Goal: Task Accomplishment & Management: Use online tool/utility

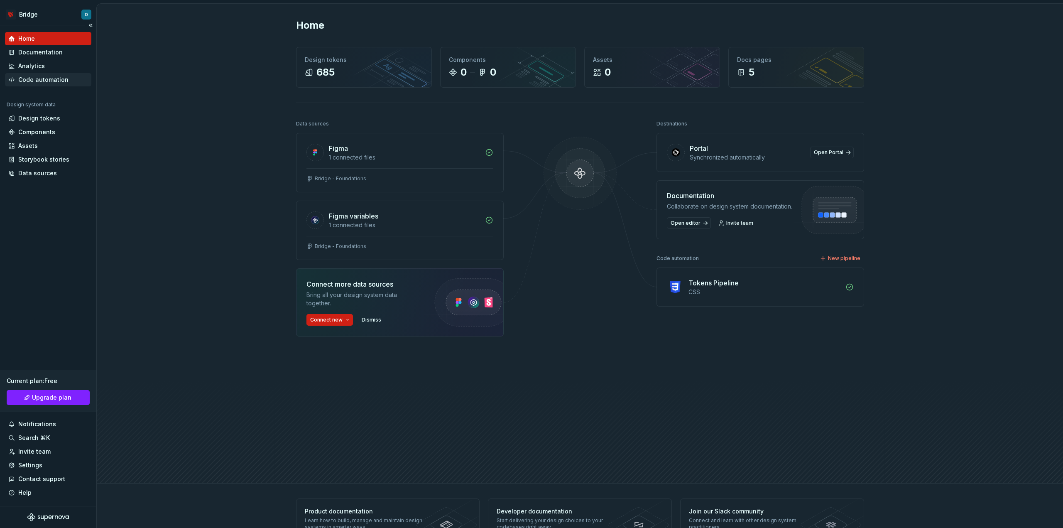
click at [40, 79] on div "Code automation" at bounding box center [43, 80] width 50 height 8
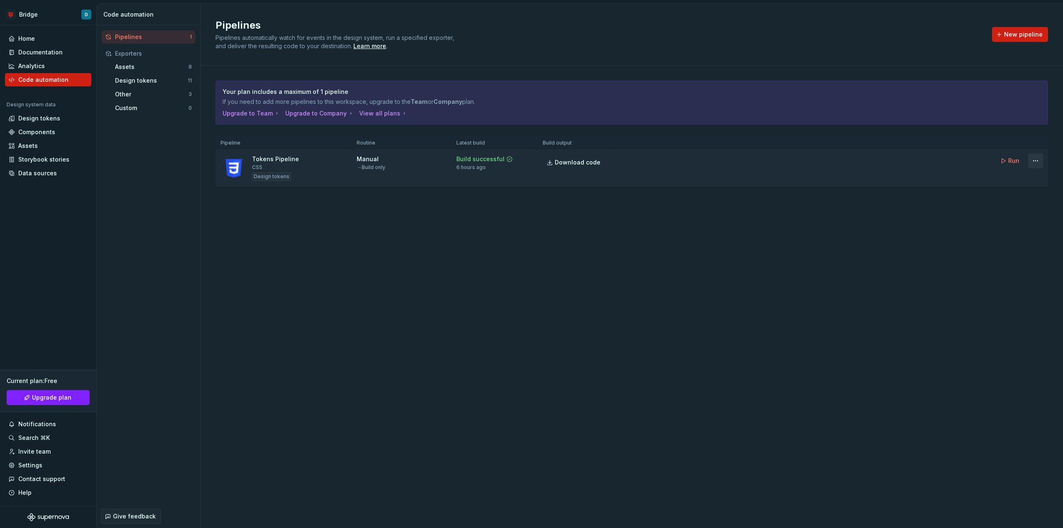
click at [713, 157] on html "Bridge D Home Documentation Analytics Code automation Design system data Design…" at bounding box center [531, 264] width 1063 height 528
click at [713, 179] on div "Edit pipeline" at bounding box center [1025, 178] width 71 height 8
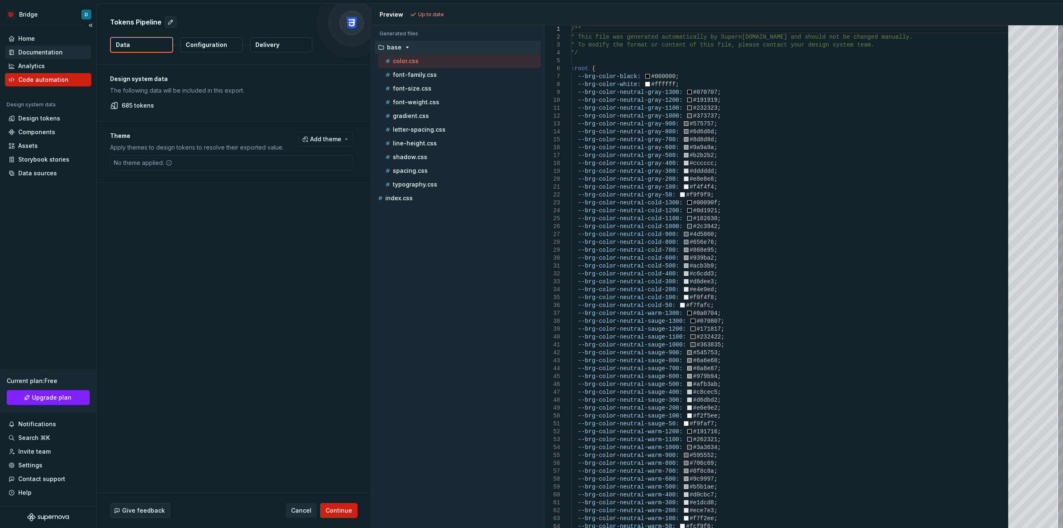
click at [37, 54] on div "Documentation" at bounding box center [40, 52] width 44 height 8
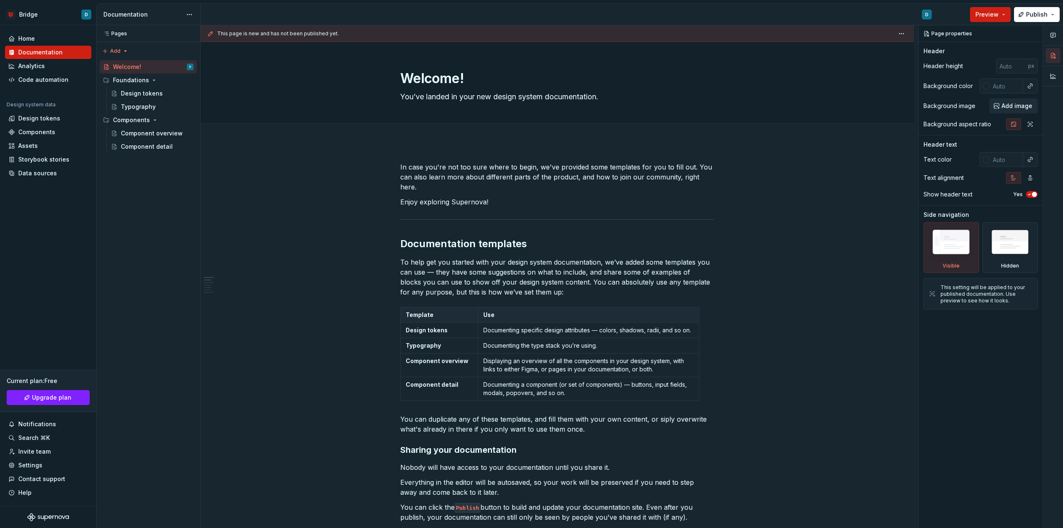
type textarea "*"
click at [36, 133] on div "Components" at bounding box center [36, 132] width 37 height 8
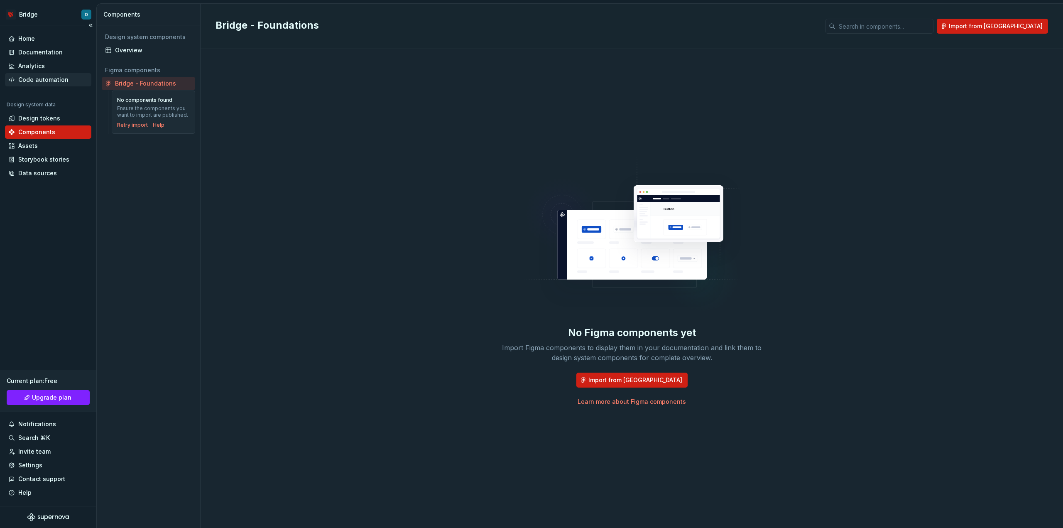
click at [26, 83] on div "Code automation" at bounding box center [43, 80] width 50 height 8
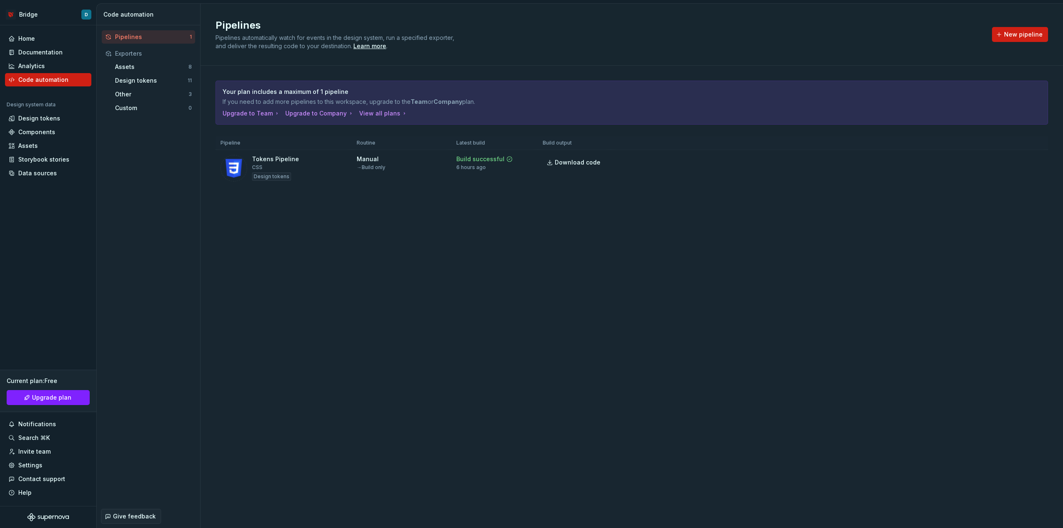
click at [331, 215] on div "Your plan includes a maximum of 1 pipeline If you need to add more pipelines to…" at bounding box center [632, 142] width 833 height 152
click at [713, 162] on html "Bridge D Home Documentation Analytics Code automation Design system data Design…" at bounding box center [531, 264] width 1063 height 528
click at [713, 181] on div "Edit pipeline" at bounding box center [1025, 178] width 71 height 8
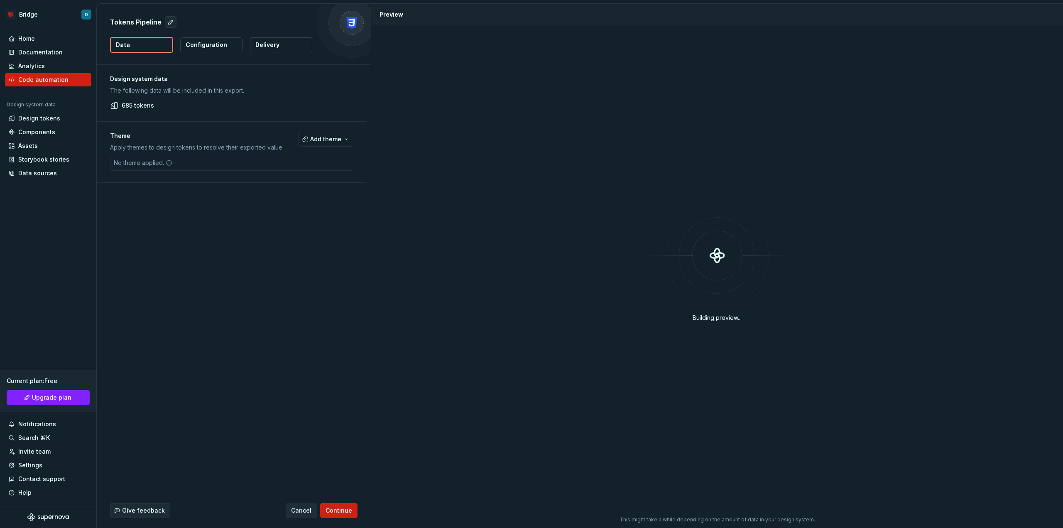
click at [208, 45] on p "Configuration" at bounding box center [207, 45] width 42 height 8
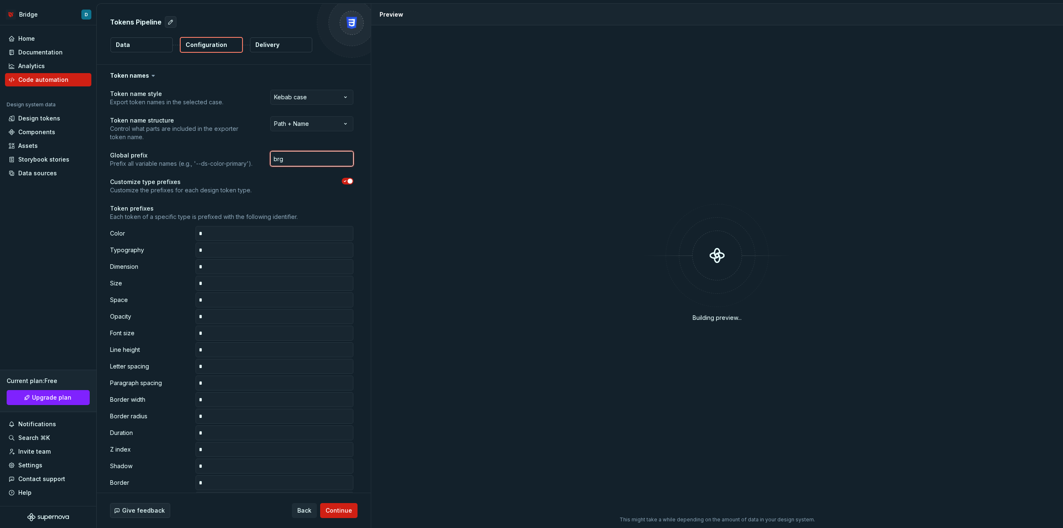
click at [292, 159] on input "brg" at bounding box center [311, 158] width 83 height 15
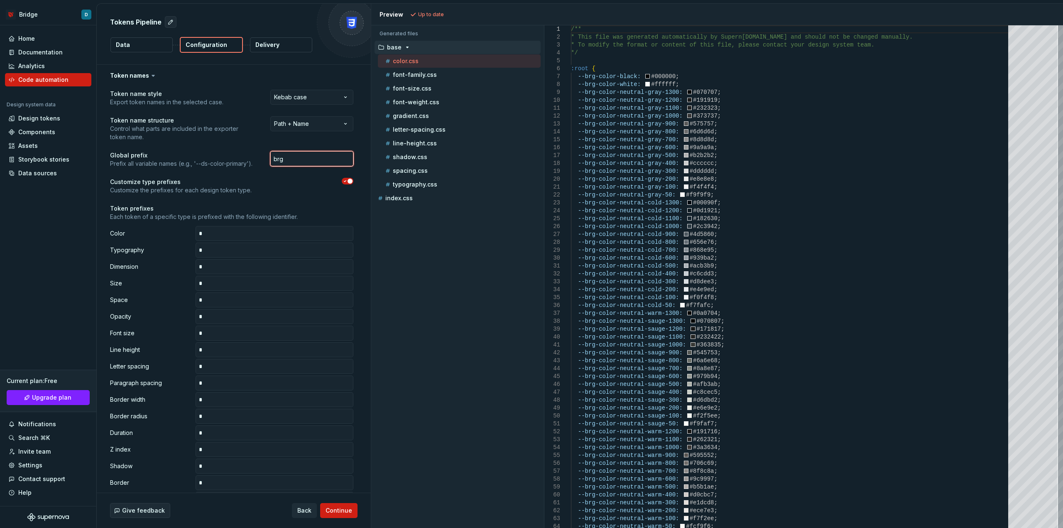
drag, startPoint x: 304, startPoint y: 159, endPoint x: 256, endPoint y: 155, distance: 47.5
click at [256, 155] on div "Global prefix Prefix all variable names (e.g., '--ds-color-primary'). brg" at bounding box center [231, 159] width 243 height 17
click at [292, 158] on input "brg" at bounding box center [311, 158] width 83 height 15
drag, startPoint x: 318, startPoint y: 161, endPoint x: 259, endPoint y: 159, distance: 58.6
click at [259, 159] on div "Global prefix Prefix all variable names (e.g., '--ds-color-primary'). brg" at bounding box center [231, 159] width 243 height 17
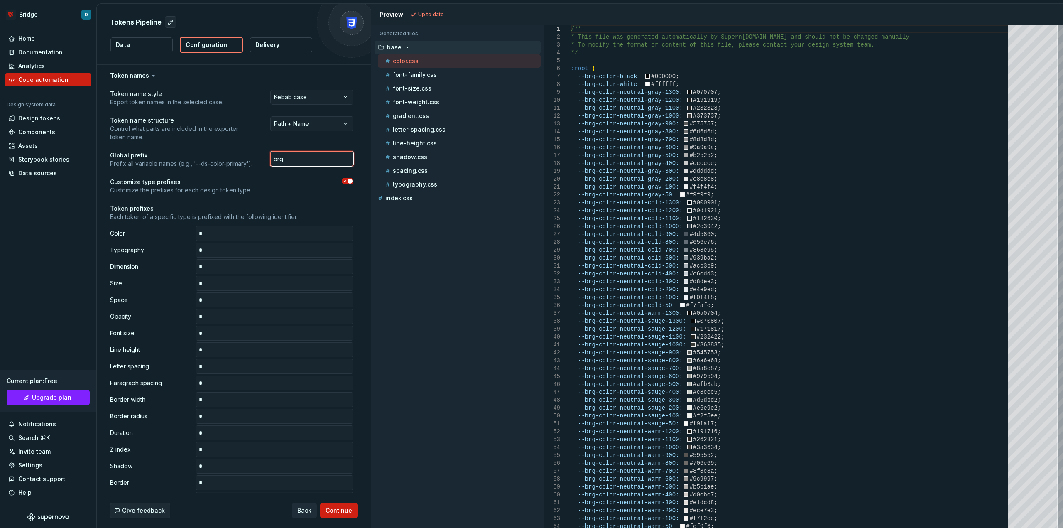
click at [297, 159] on input "brg" at bounding box center [311, 158] width 83 height 15
drag, startPoint x: 297, startPoint y: 159, endPoint x: 247, endPoint y: 157, distance: 49.9
click at [247, 157] on div "Global prefix Prefix all variable names (e.g., '--ds-color-primary'). brg" at bounding box center [231, 159] width 243 height 17
type textarea "**********"
drag, startPoint x: 636, startPoint y: 80, endPoint x: 646, endPoint y: 80, distance: 10.0
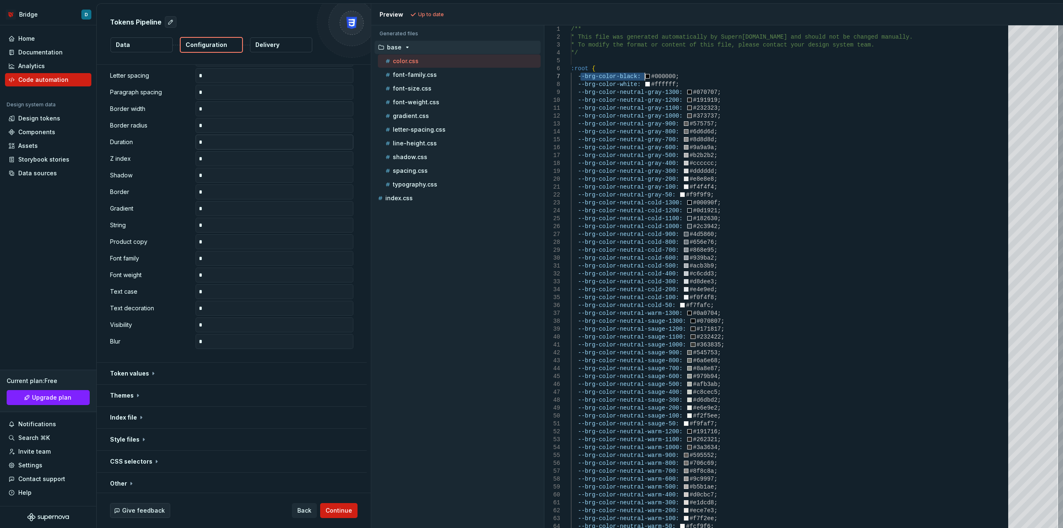
scroll to position [315, 0]
click at [133, 376] on button "button" at bounding box center [232, 372] width 270 height 22
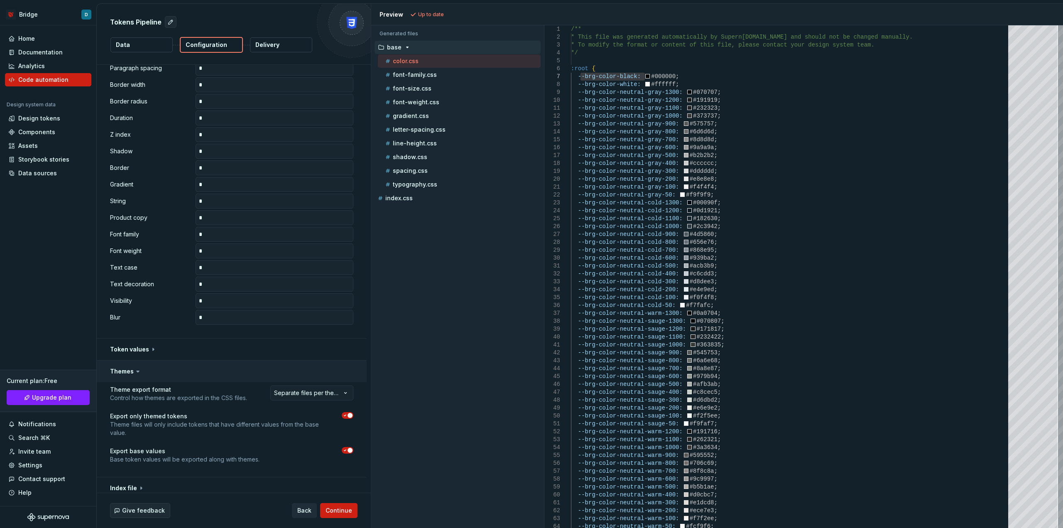
click at [123, 373] on button "button" at bounding box center [232, 372] width 270 height 22
click at [127, 412] on button "button" at bounding box center [232, 416] width 270 height 22
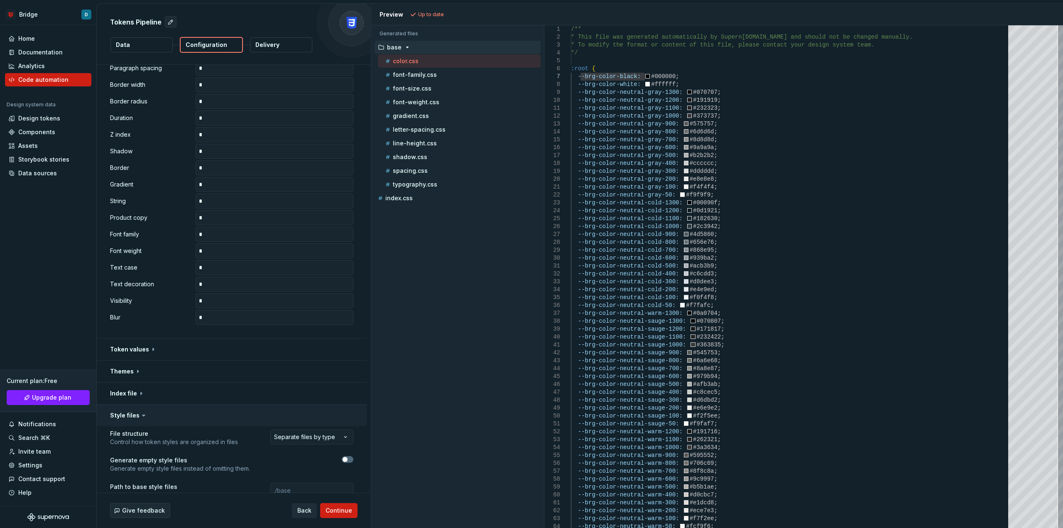
click at [132, 413] on button "button" at bounding box center [232, 416] width 270 height 22
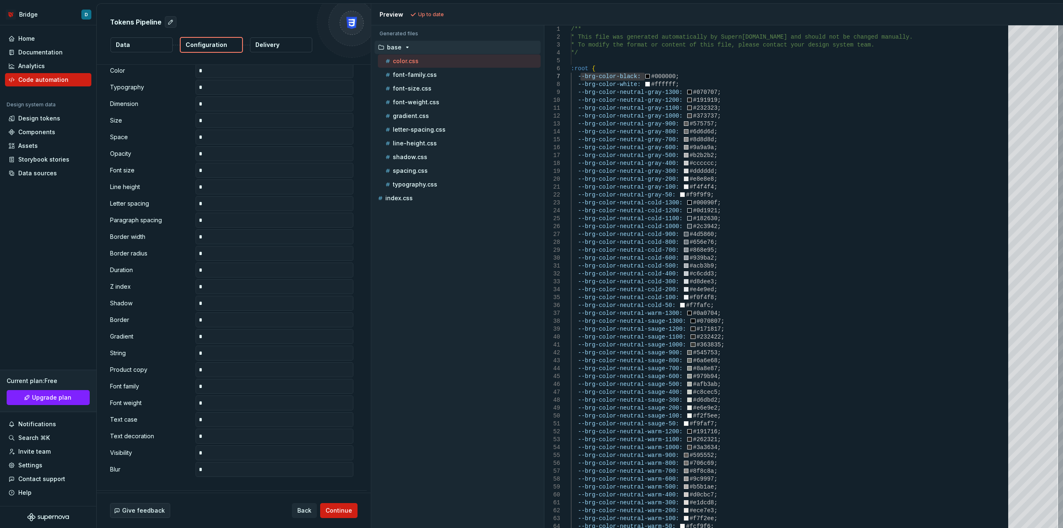
scroll to position [0, 0]
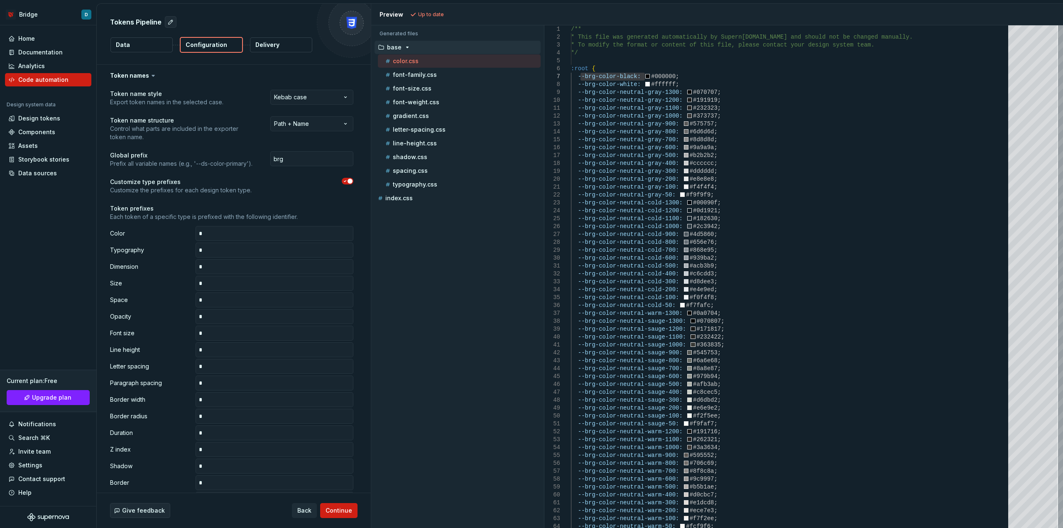
click at [282, 47] on button "Delivery" at bounding box center [281, 44] width 62 height 15
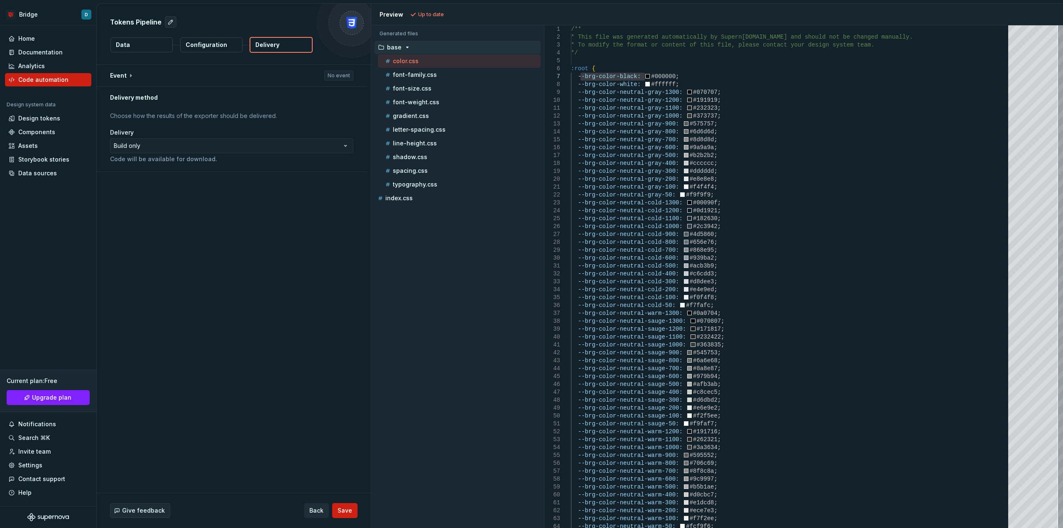
click at [149, 43] on button "Data" at bounding box center [141, 44] width 62 height 15
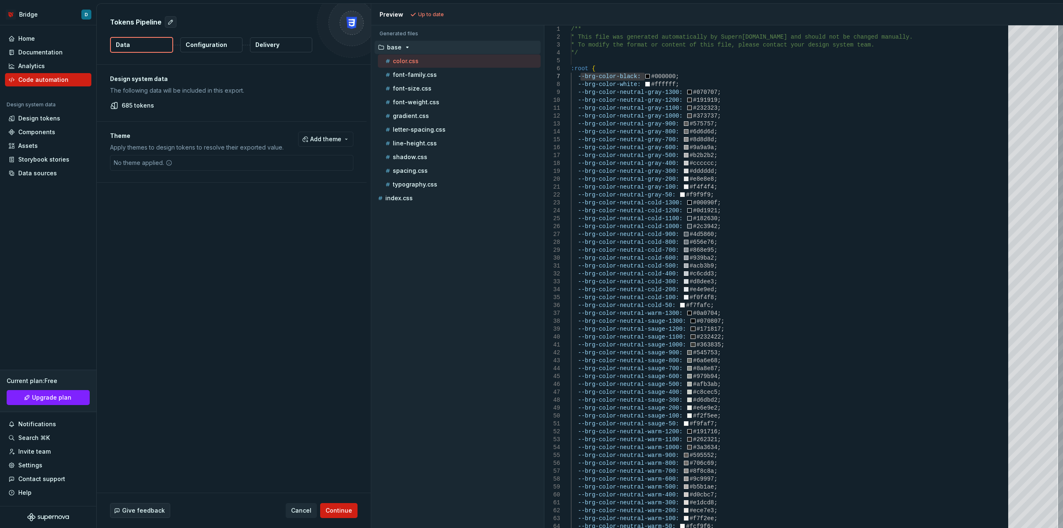
click at [265, 45] on p "Delivery" at bounding box center [267, 45] width 24 height 8
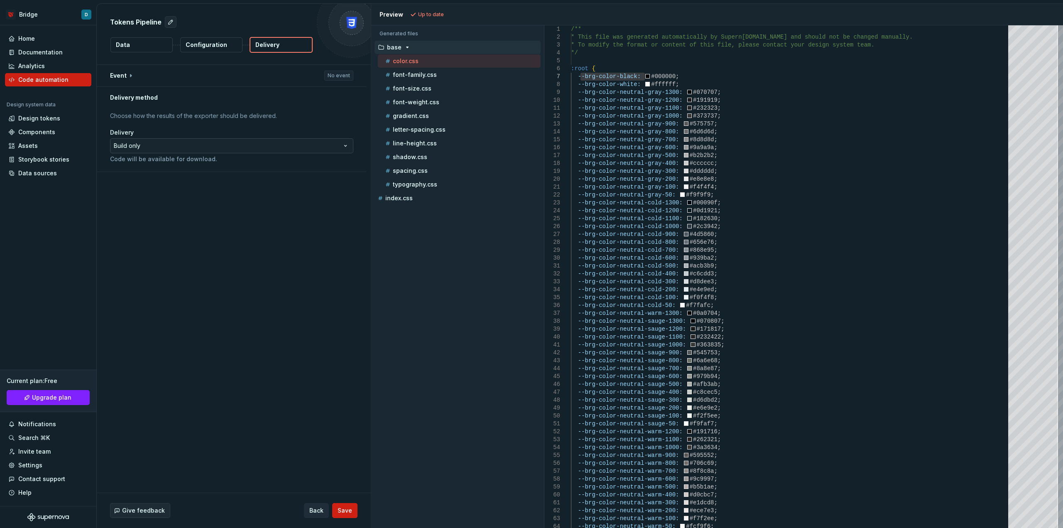
click at [251, 144] on html "**********" at bounding box center [531, 264] width 1063 height 528
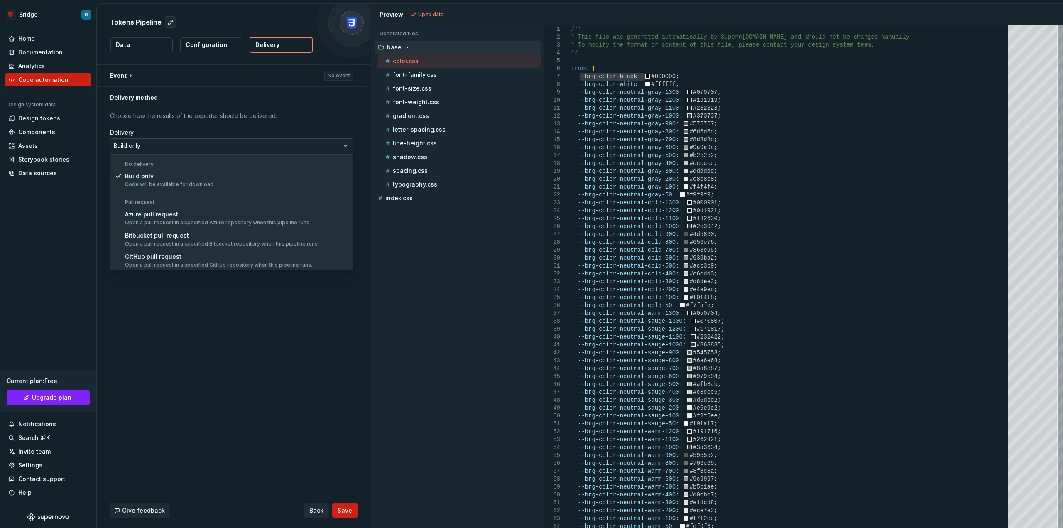
click at [211, 141] on html "**********" at bounding box center [531, 264] width 1063 height 528
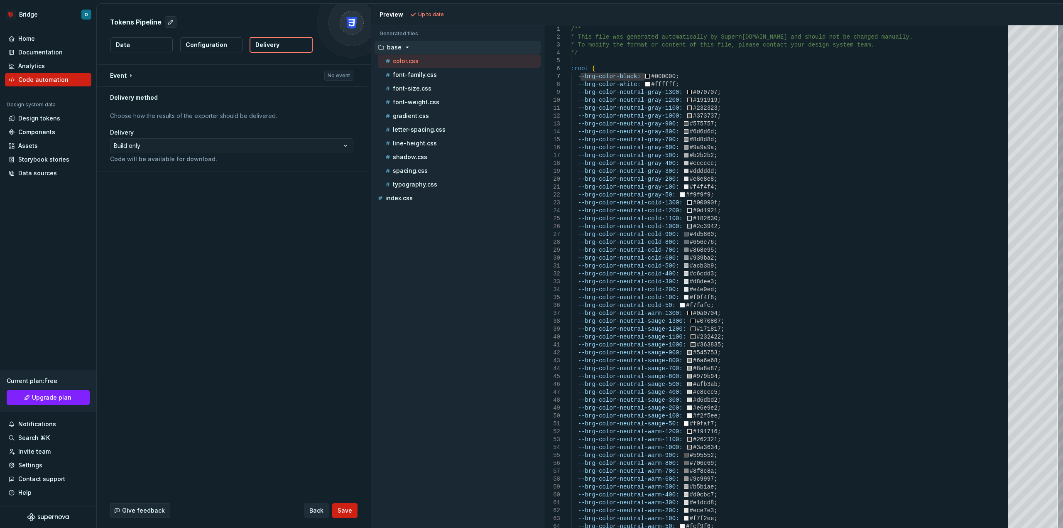
click at [205, 110] on div "**********" at bounding box center [232, 139] width 270 height 63
click at [50, 80] on div "Code automation" at bounding box center [43, 80] width 50 height 8
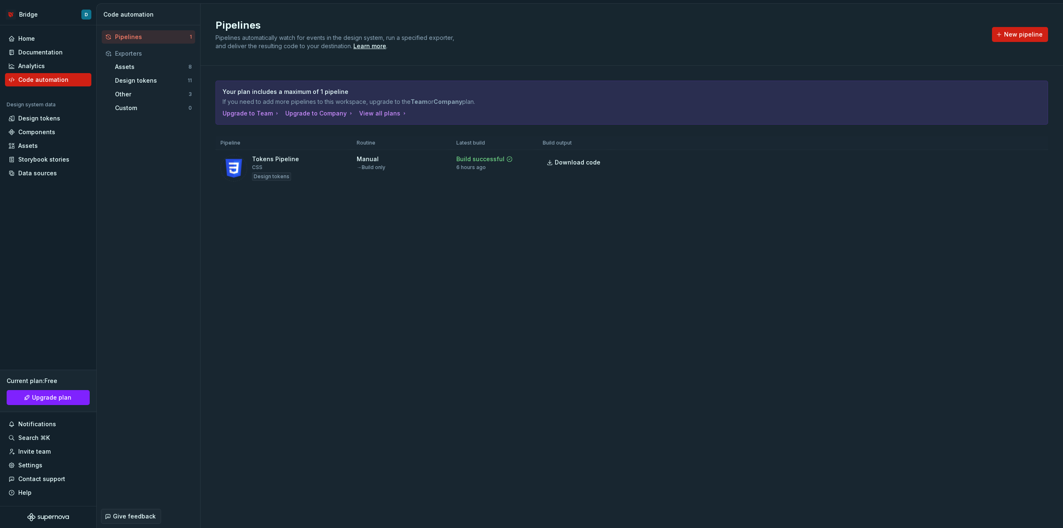
click at [321, 264] on div "Pipelines Pipelines automatically watch for events in the design system, run a …" at bounding box center [632, 266] width 863 height 524
click at [151, 178] on div "Pipelines 1 Exporters Assets 8 Design tokens 11 Other 3 Custom 0" at bounding box center [148, 264] width 103 height 479
